Goal: Transaction & Acquisition: Purchase product/service

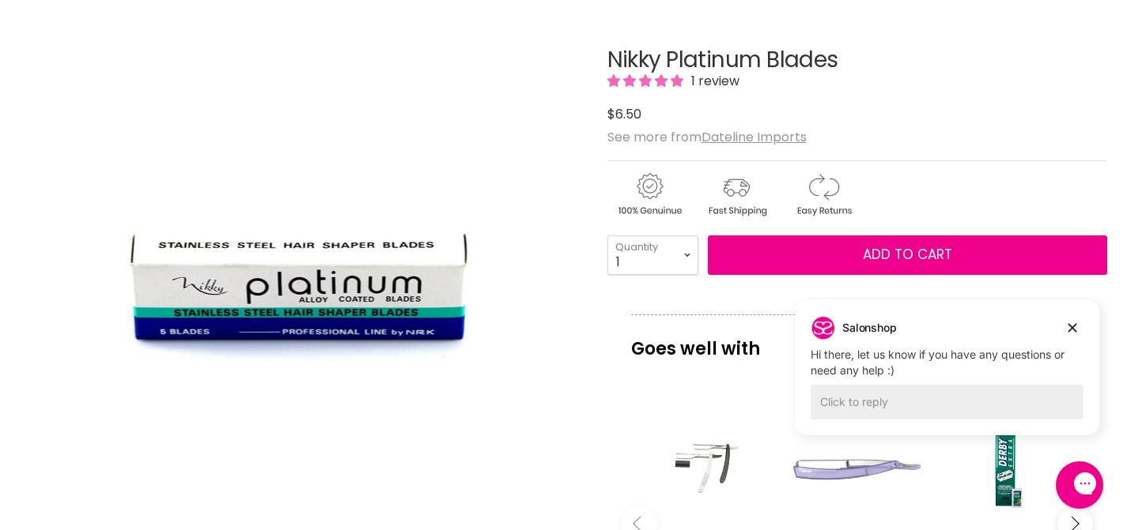
scroll to position [182, 0]
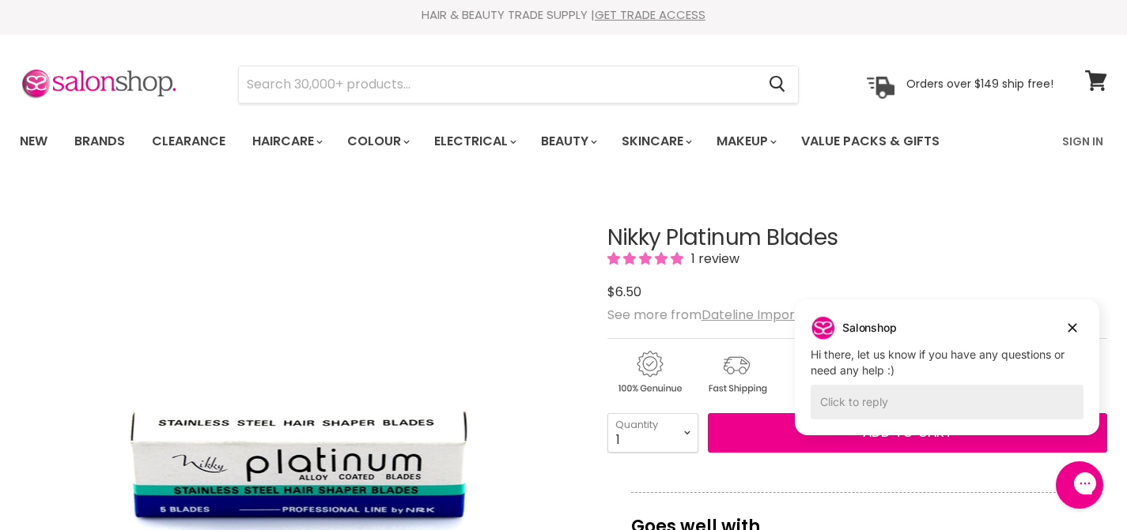
scroll to position [9, 0]
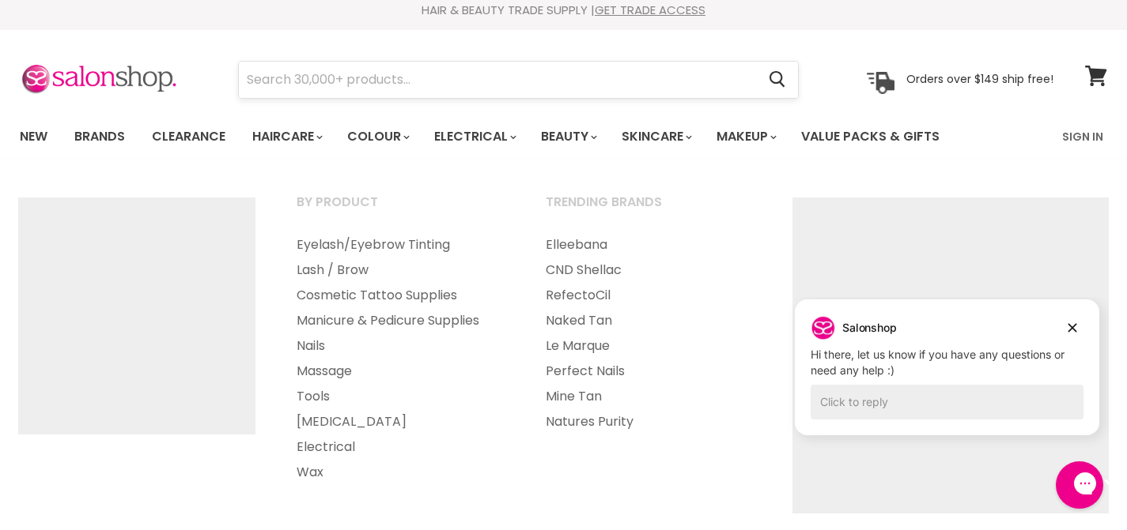
click at [571, 92] on input "Search" at bounding box center [497, 80] width 517 height 36
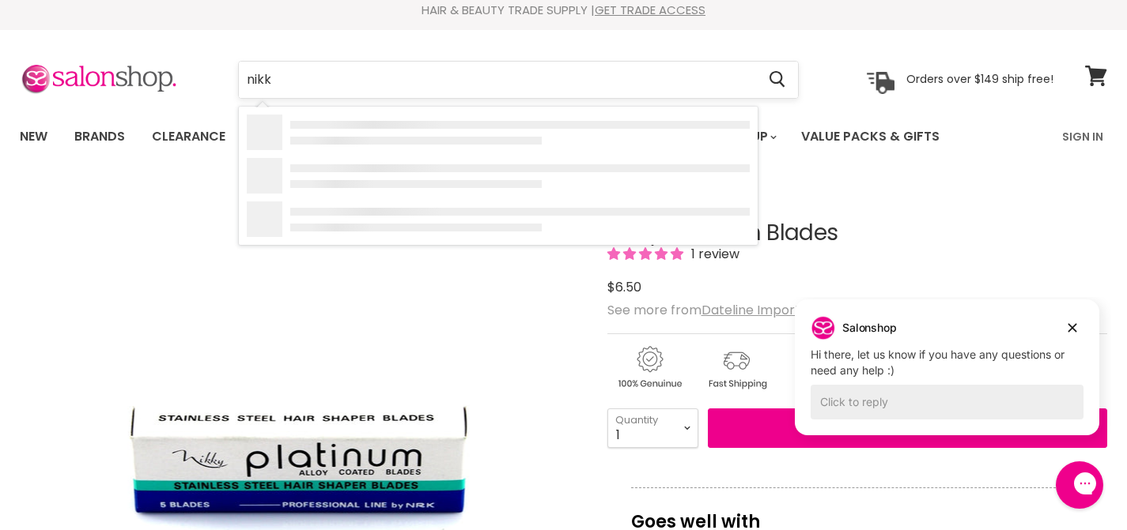
type input "nikky"
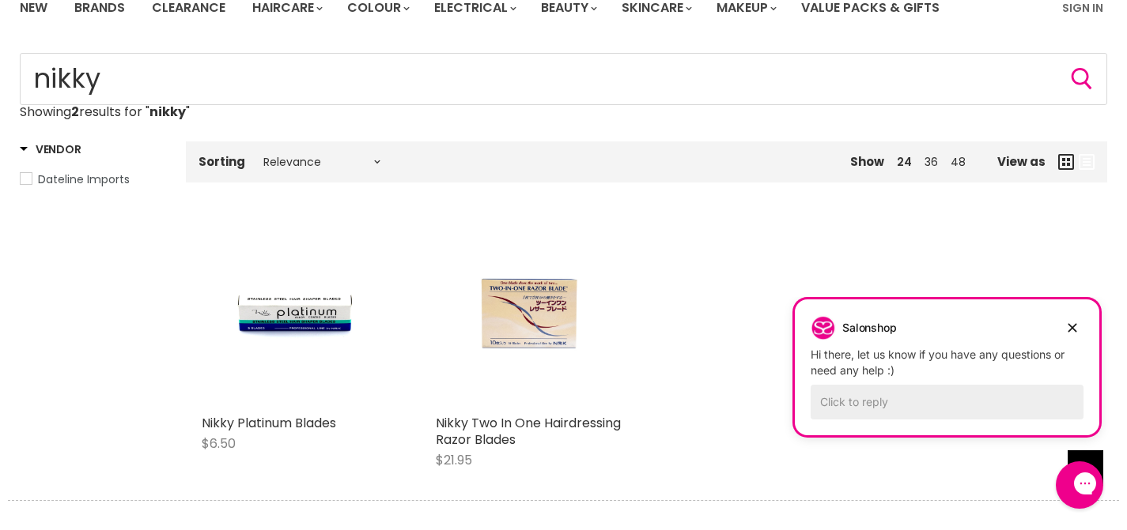
scroll to position [127, 0]
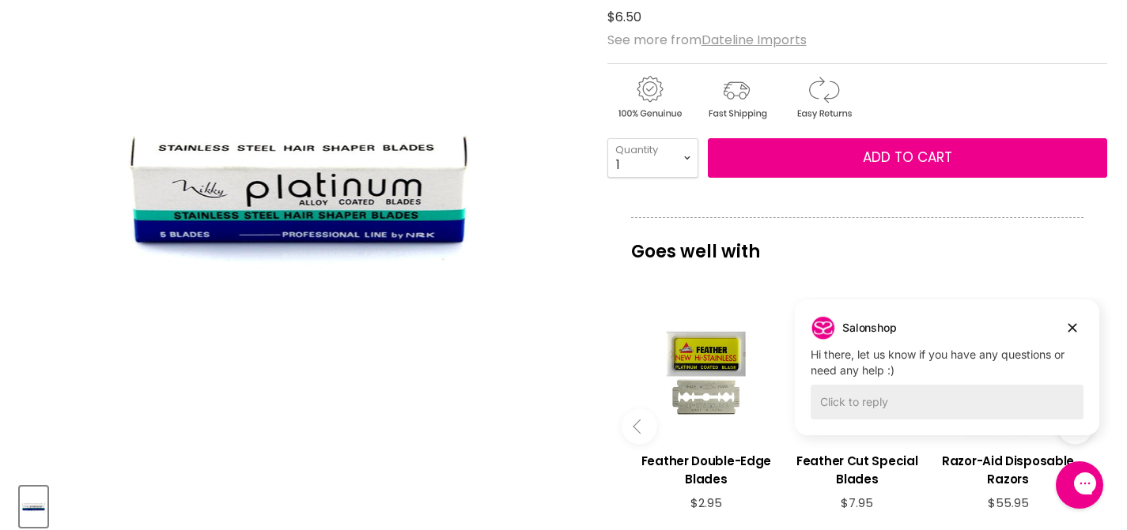
scroll to position [232, 0]
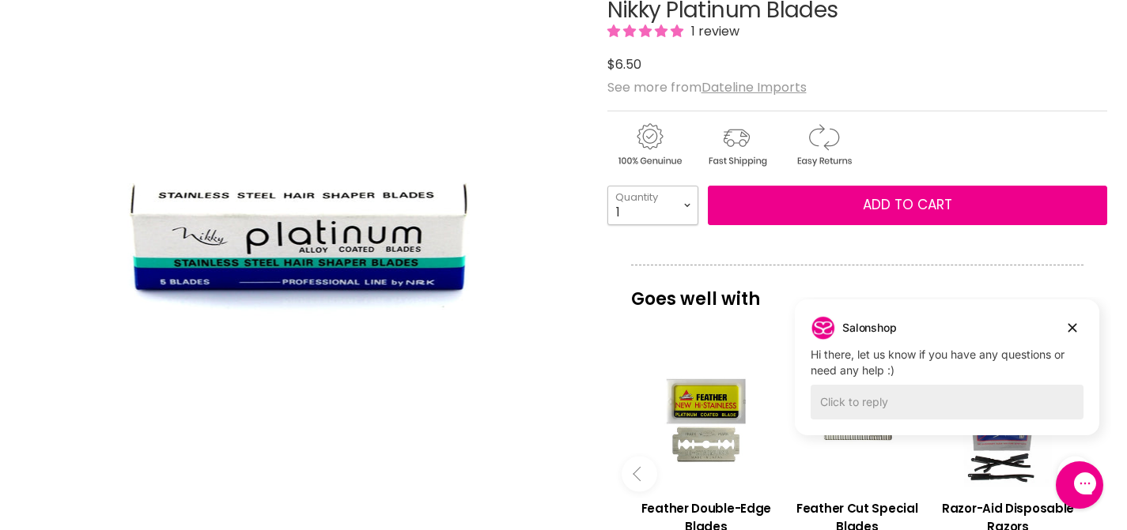
click at [680, 212] on select "1 2 3 4 5 6 7 8 9 10+" at bounding box center [652, 206] width 91 height 40
select select "10+"
click at [656, 217] on input "10" at bounding box center [652, 206] width 91 height 40
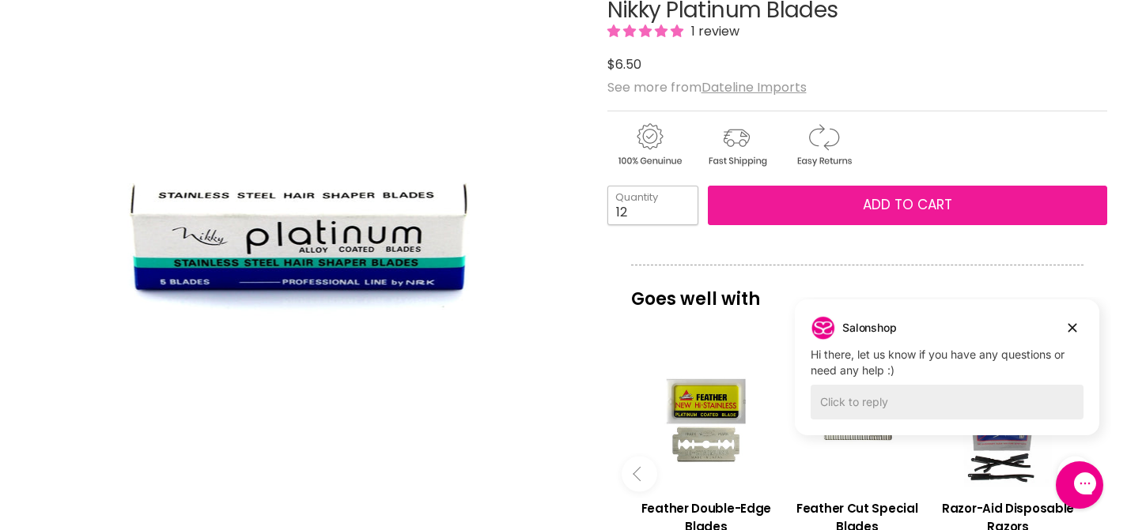
type input "12"
click at [832, 201] on button "Add to cart" at bounding box center [908, 206] width 400 height 40
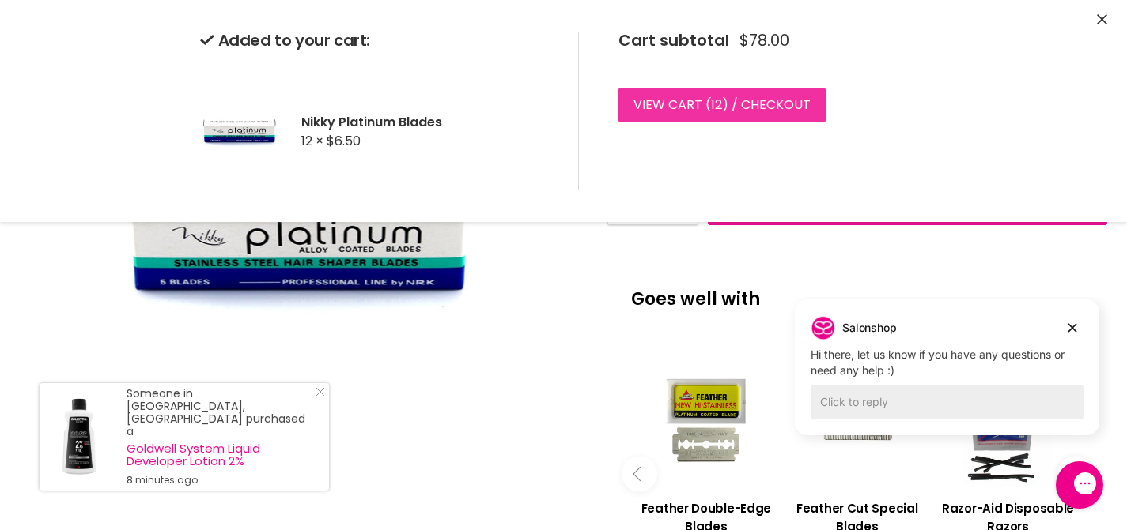
click at [724, 102] on link "View cart ( 12 ) / Checkout" at bounding box center [721, 105] width 207 height 35
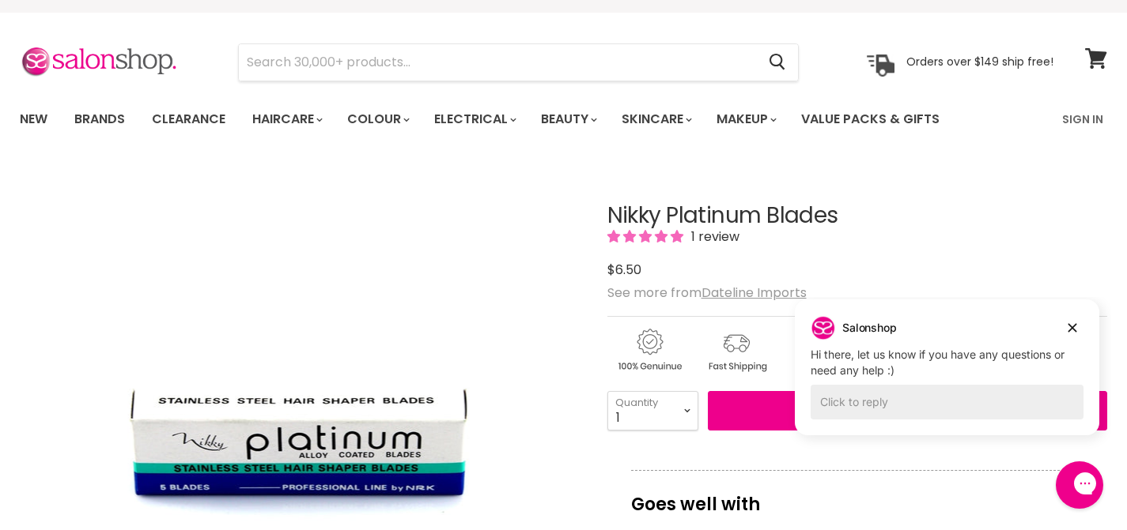
scroll to position [41, 0]
